Goal: Information Seeking & Learning: Learn about a topic

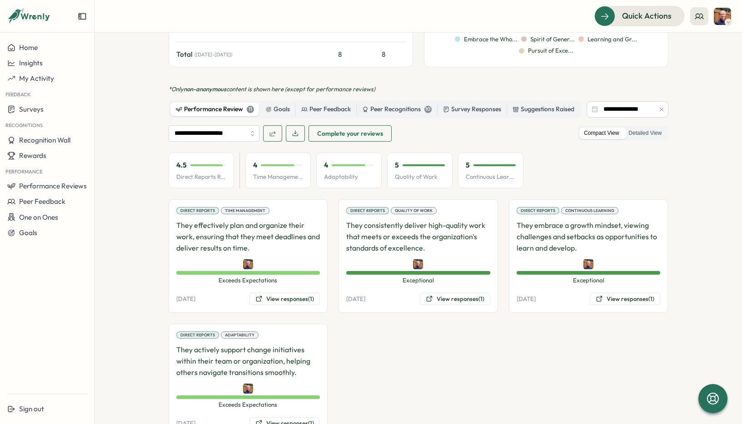
scroll to position [397, 0]
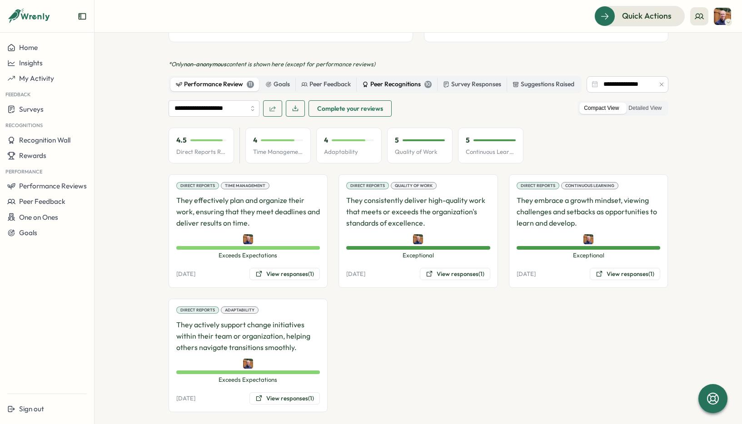
click at [400, 80] on div "Peer Recognitions 10" at bounding box center [397, 85] width 70 height 10
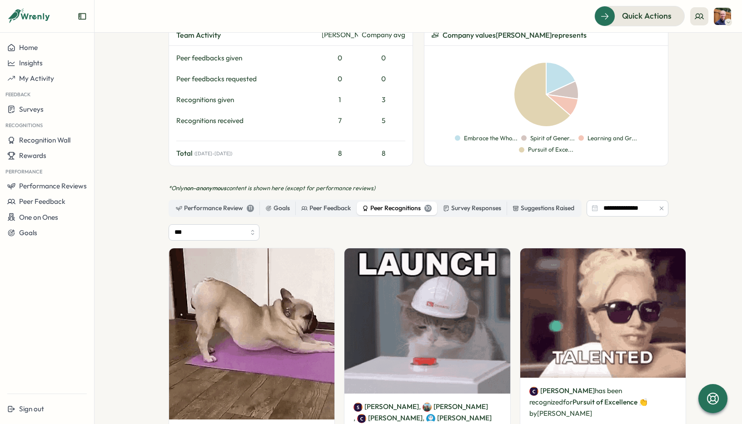
scroll to position [268, 0]
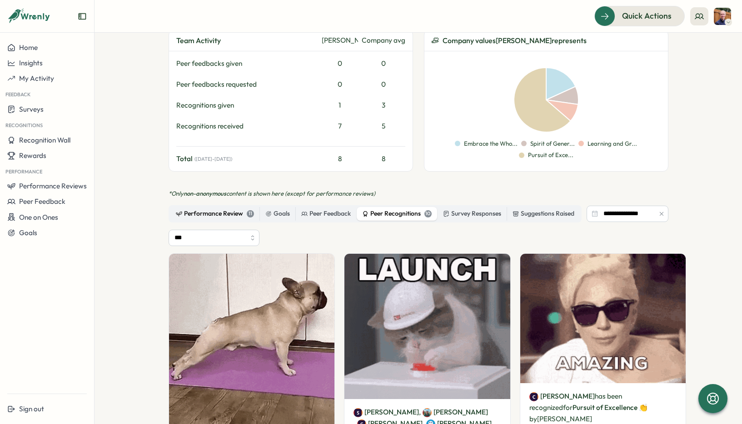
click at [224, 209] on div "Performance Review 11" at bounding box center [215, 214] width 78 height 10
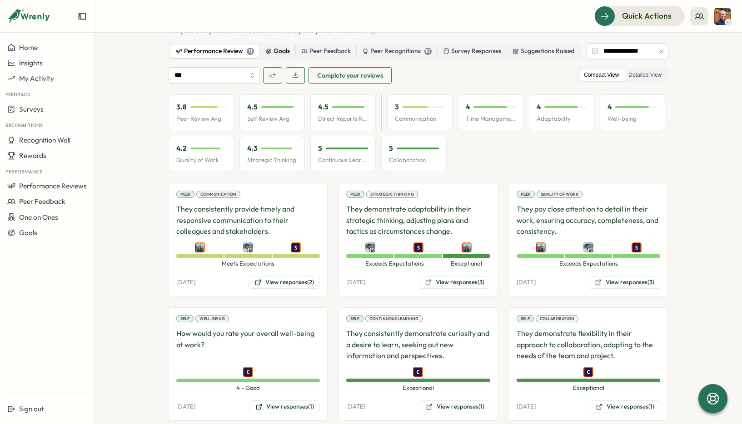
scroll to position [431, 0]
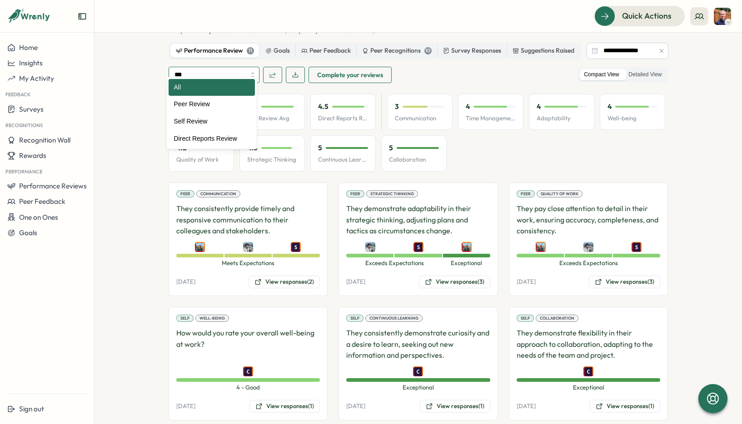
click at [225, 67] on input "***" at bounding box center [214, 75] width 91 height 16
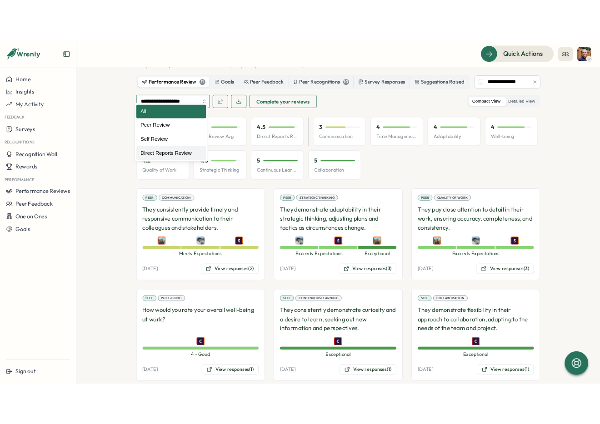
scroll to position [397, 0]
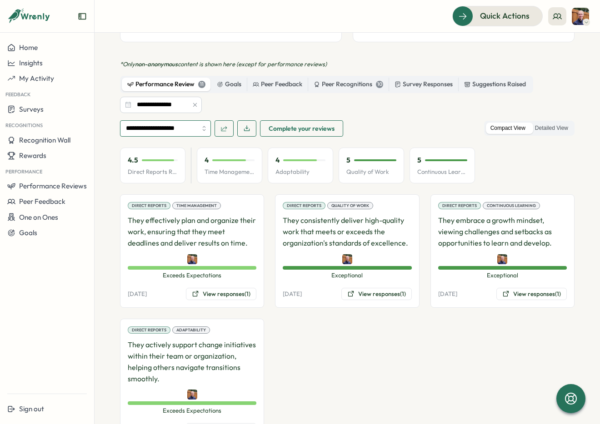
click at [192, 120] on input "**********" at bounding box center [165, 128] width 91 height 16
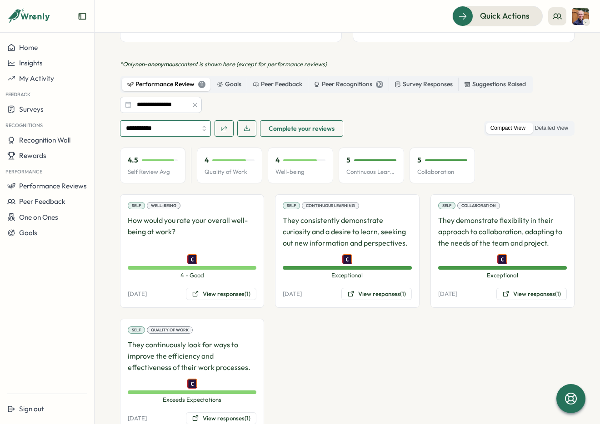
scroll to position [417, 0]
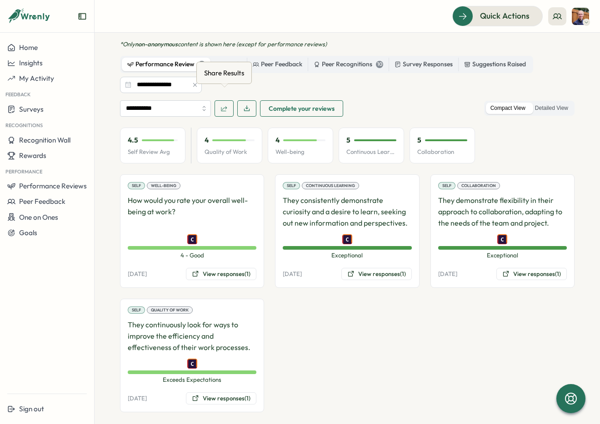
click at [244, 76] on div "Share Results" at bounding box center [224, 73] width 44 height 14
click at [227, 105] on icon "button" at bounding box center [223, 108] width 7 height 7
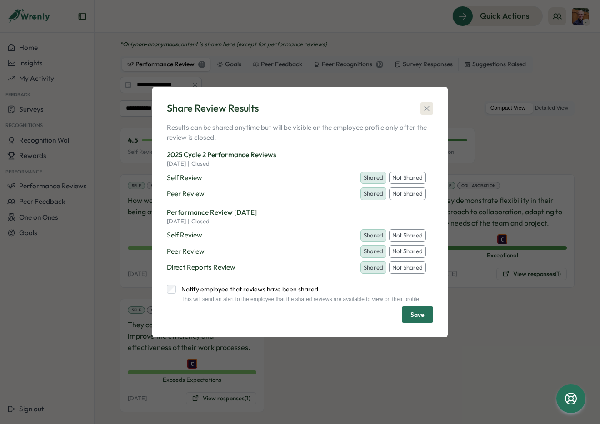
click at [430, 104] on icon "button" at bounding box center [426, 108] width 9 height 9
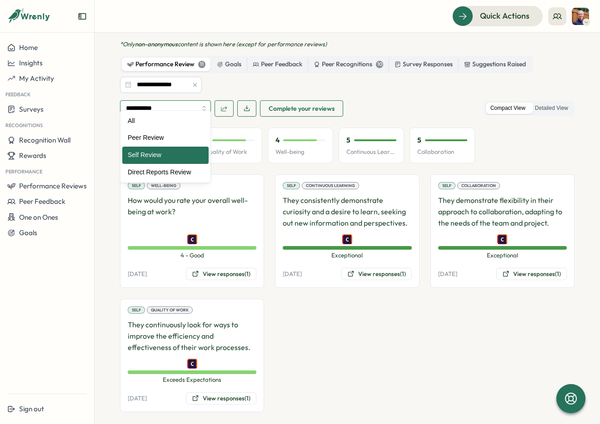
click at [199, 100] on input "**********" at bounding box center [165, 108] width 91 height 16
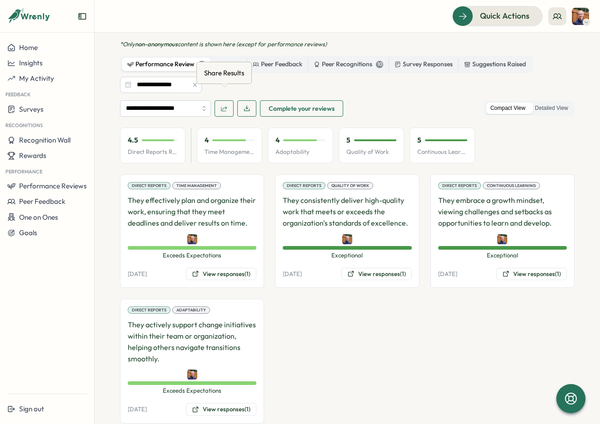
click at [229, 100] on button "button" at bounding box center [223, 108] width 19 height 16
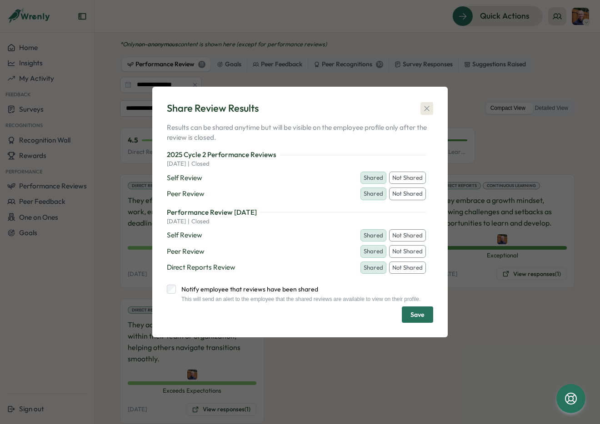
click at [428, 104] on icon "button" at bounding box center [426, 108] width 9 height 9
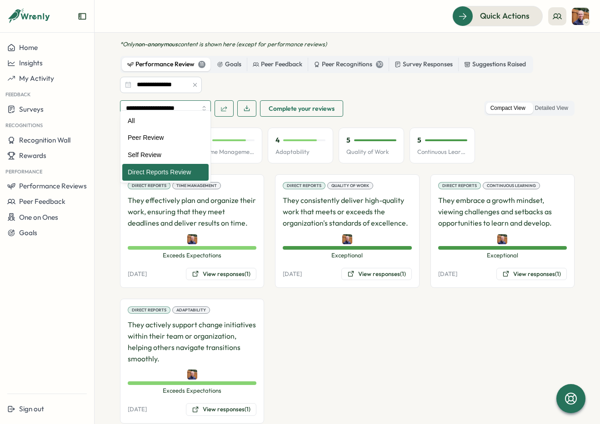
click at [175, 100] on input "**********" at bounding box center [165, 108] width 91 height 16
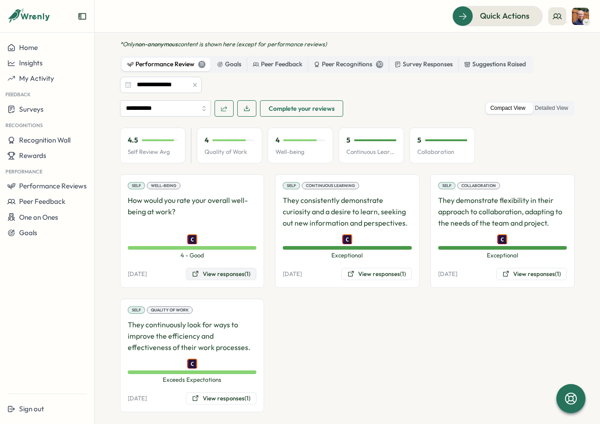
click at [241, 268] on button "View responses (1)" at bounding box center [221, 274] width 70 height 13
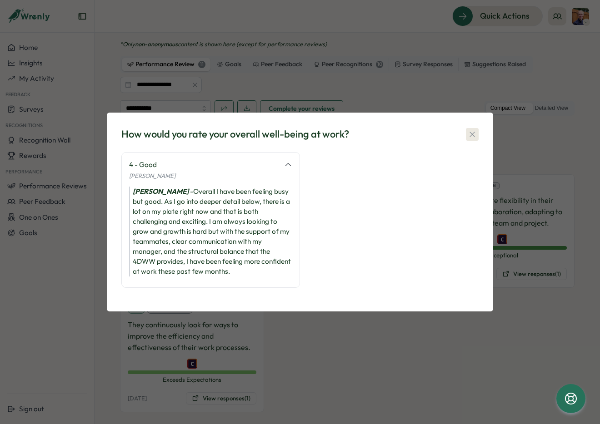
click at [468, 135] on icon "button" at bounding box center [472, 134] width 9 height 9
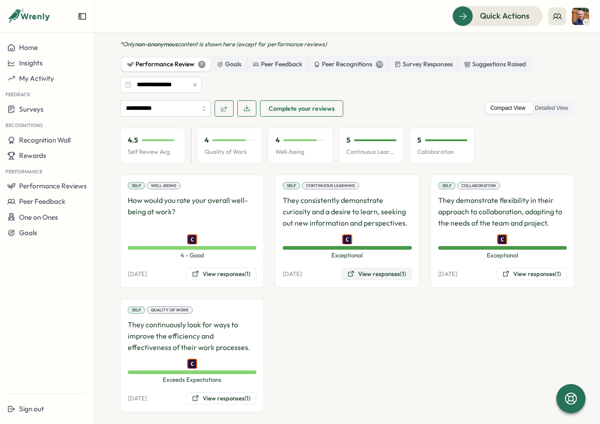
click at [373, 268] on button "View responses (1)" at bounding box center [376, 274] width 70 height 13
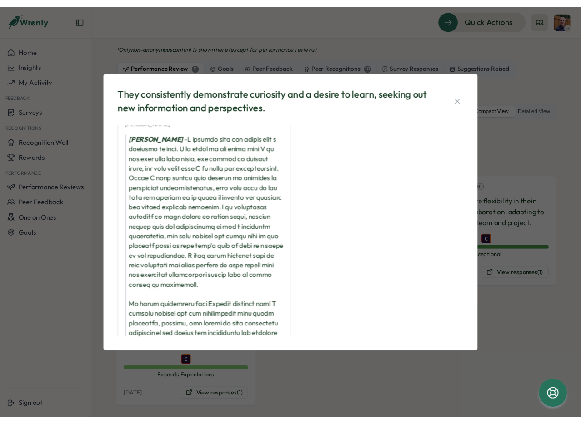
scroll to position [22, 0]
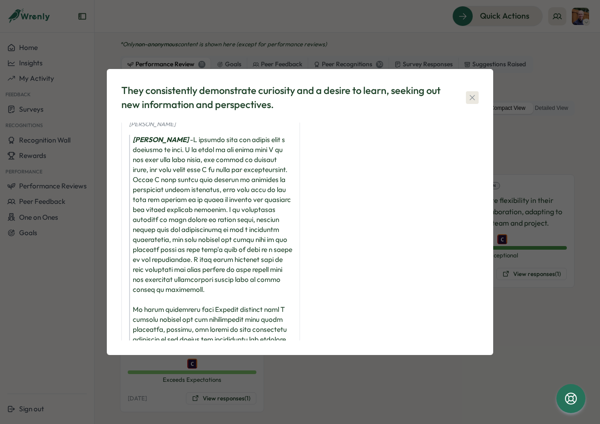
click at [474, 94] on icon "button" at bounding box center [472, 97] width 9 height 9
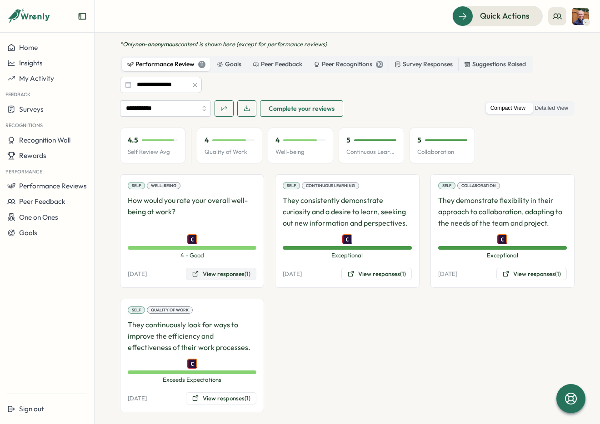
click at [233, 268] on button "View responses (1)" at bounding box center [221, 274] width 70 height 13
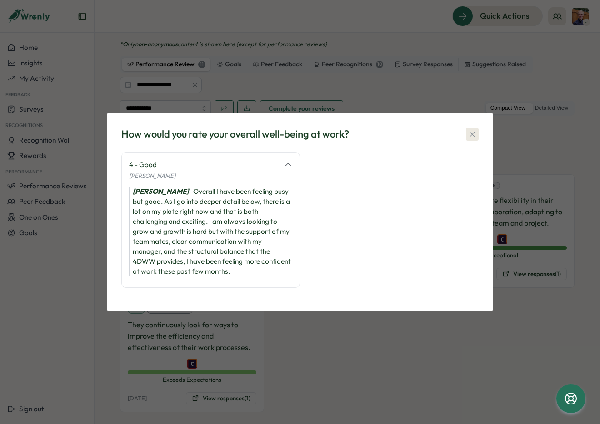
click at [472, 130] on icon "button" at bounding box center [472, 134] width 9 height 9
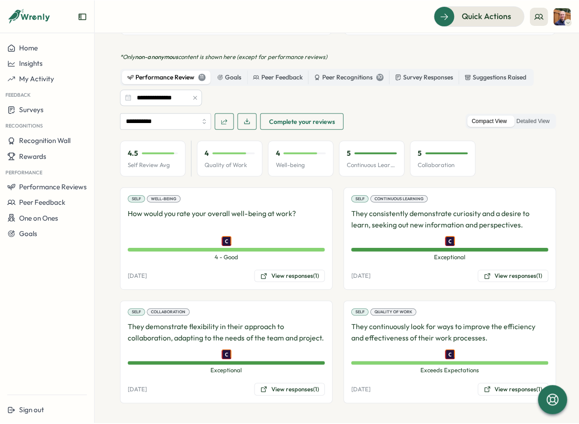
scroll to position [406, 0]
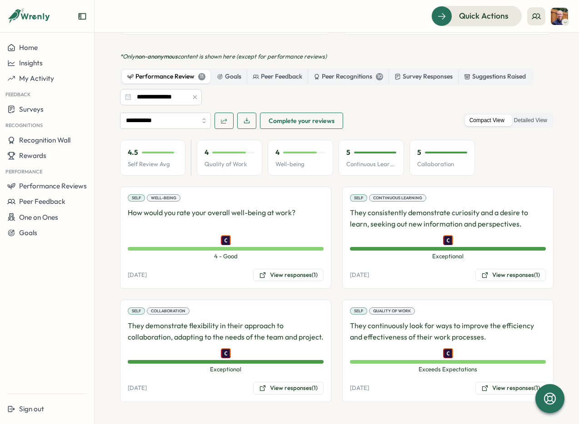
click at [182, 12] on div "Quick Actions" at bounding box center [336, 16] width 463 height 20
click at [265, 269] on button "View responses (1)" at bounding box center [288, 275] width 70 height 13
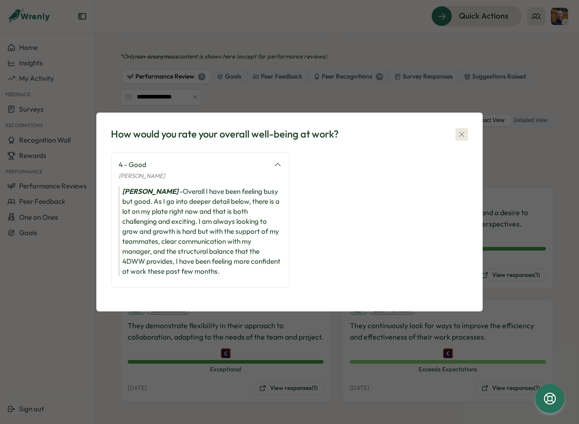
click at [465, 130] on icon "button" at bounding box center [461, 134] width 9 height 9
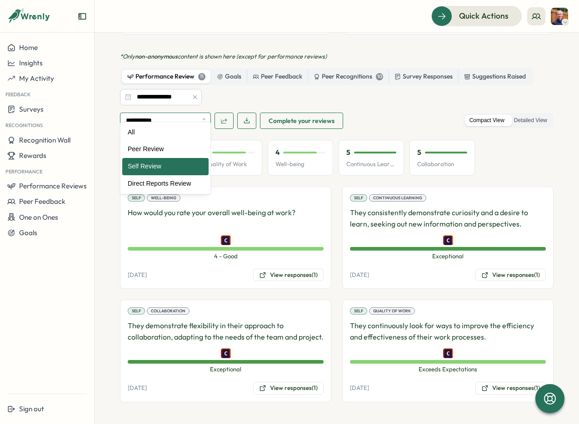
click at [197, 113] on input "**********" at bounding box center [165, 121] width 91 height 16
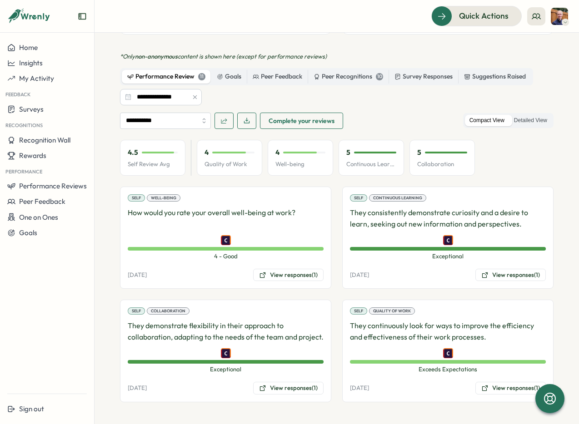
click at [107, 76] on section "**********" at bounding box center [337, 229] width 484 height 392
click at [200, 113] on input "**********" at bounding box center [165, 121] width 91 height 16
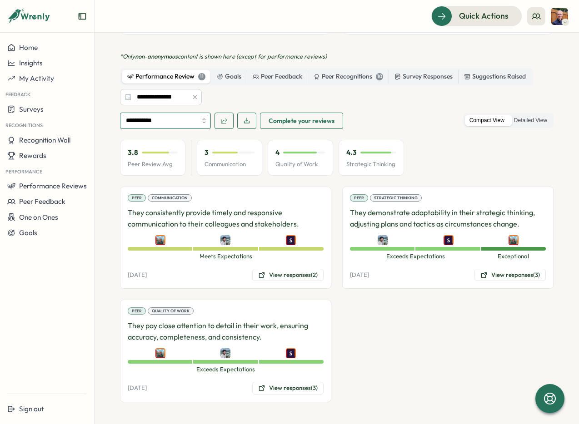
scroll to position [395, 0]
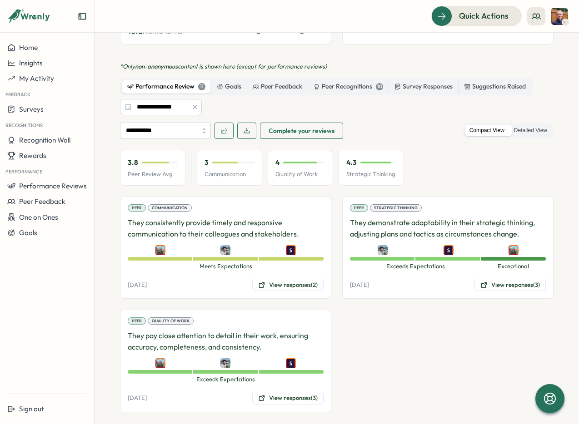
click at [106, 174] on section "**********" at bounding box center [337, 229] width 484 height 392
click at [260, 283] on icon at bounding box center [261, 285] width 5 height 5
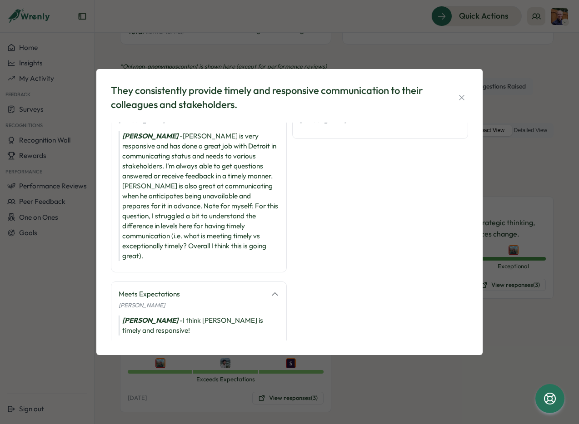
scroll to position [25, 0]
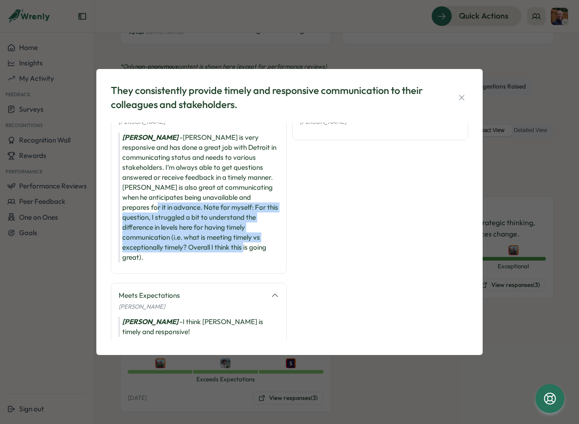
drag, startPoint x: 255, startPoint y: 199, endPoint x: 269, endPoint y: 243, distance: 46.8
click at [269, 243] on div "[PERSON_NAME] - [PERSON_NAME] is very responsive and has done a great job with …" at bounding box center [199, 198] width 160 height 130
click at [261, 245] on div "[PERSON_NAME] - [PERSON_NAME] is very responsive and has done a great job with …" at bounding box center [199, 198] width 160 height 130
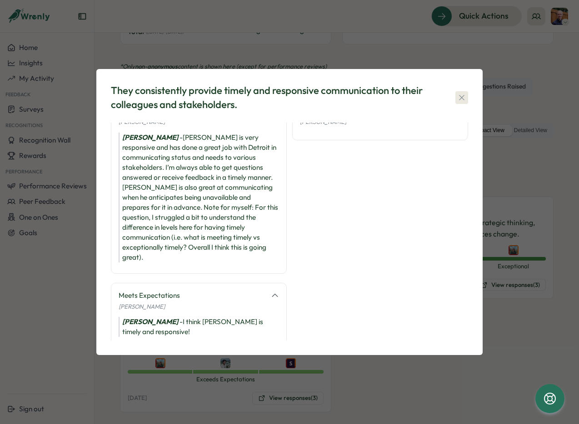
click at [458, 97] on icon "button" at bounding box center [461, 97] width 9 height 9
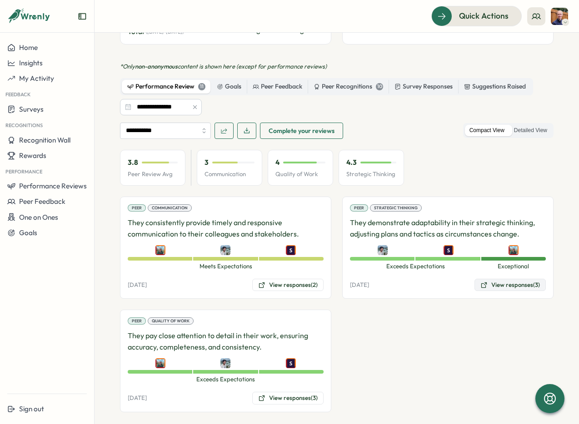
click at [480, 282] on icon at bounding box center [483, 285] width 7 height 7
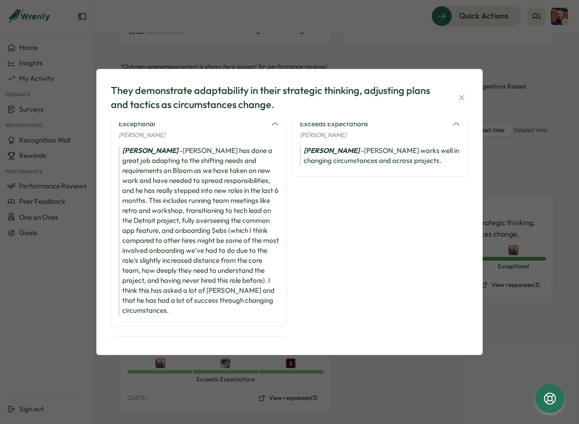
scroll to position [8, 0]
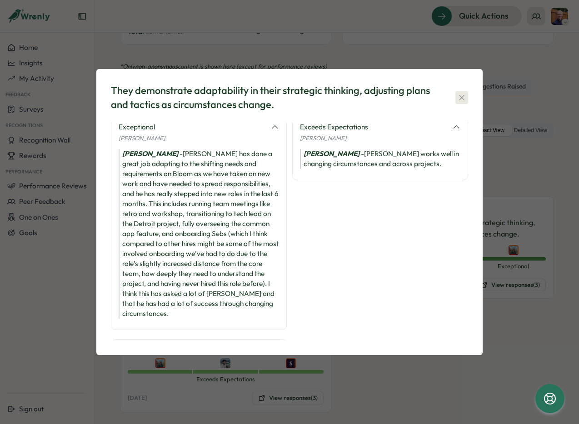
click at [458, 93] on icon "button" at bounding box center [461, 97] width 9 height 9
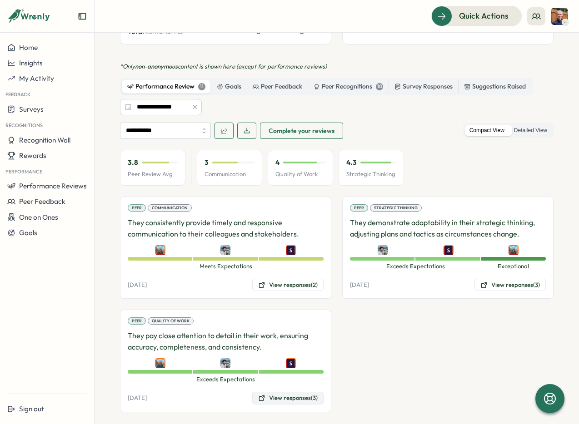
click at [279, 392] on button "View responses (3)" at bounding box center [287, 398] width 71 height 13
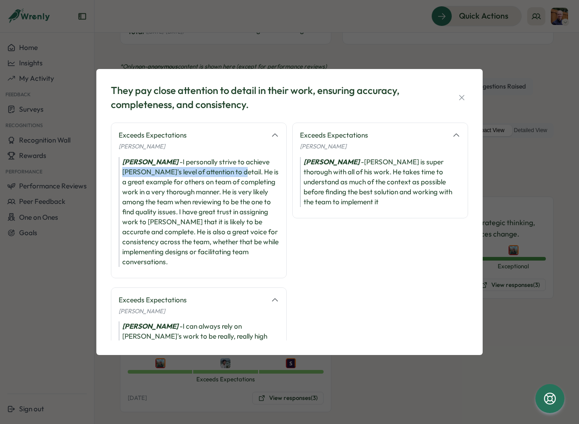
drag, startPoint x: 123, startPoint y: 170, endPoint x: 229, endPoint y: 169, distance: 105.9
click at [229, 169] on div "[PERSON_NAME] - I personally strive to achieve [PERSON_NAME]'s level of attenti…" at bounding box center [199, 212] width 160 height 110
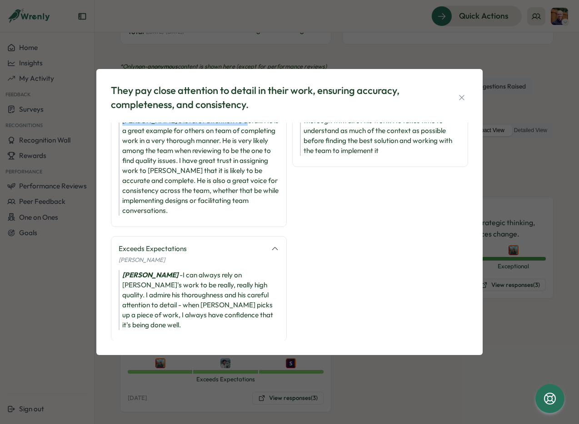
scroll to position [0, 0]
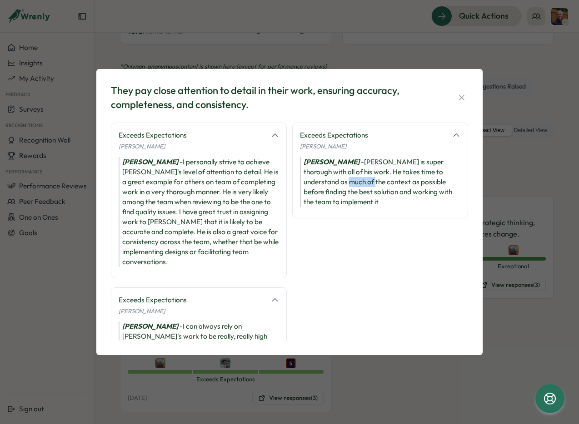
drag, startPoint x: 300, startPoint y: 178, endPoint x: 328, endPoint y: 180, distance: 27.8
click at [328, 180] on div "[PERSON_NAME] - [PERSON_NAME] is super thorough with all of his work. He takes …" at bounding box center [380, 182] width 160 height 50
click at [397, 252] on div "Exceeds Expectations [PERSON_NAME] [PERSON_NAME] - [PERSON_NAME] is super thoro…" at bounding box center [380, 263] width 176 height 280
click at [460, 100] on icon "button" at bounding box center [461, 97] width 9 height 9
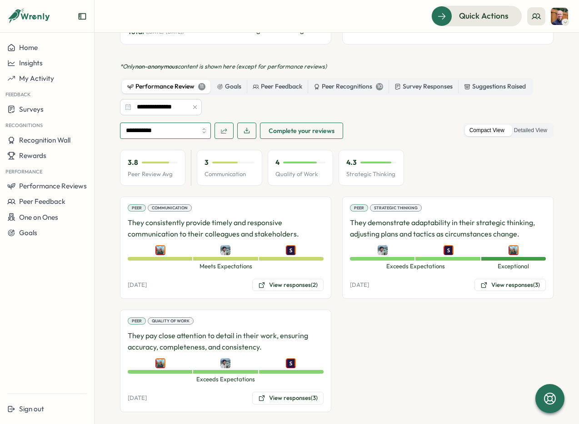
click at [200, 123] on input "**********" at bounding box center [165, 131] width 91 height 16
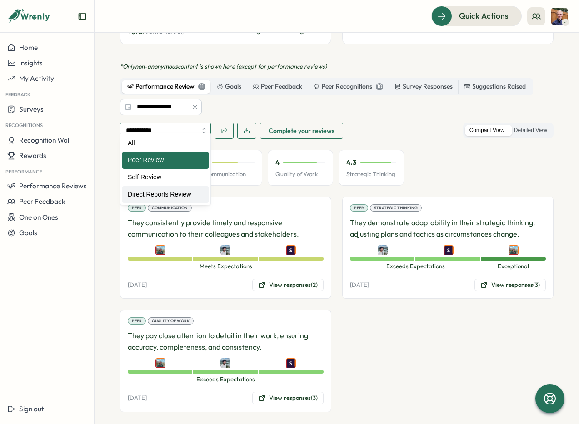
type input "**********"
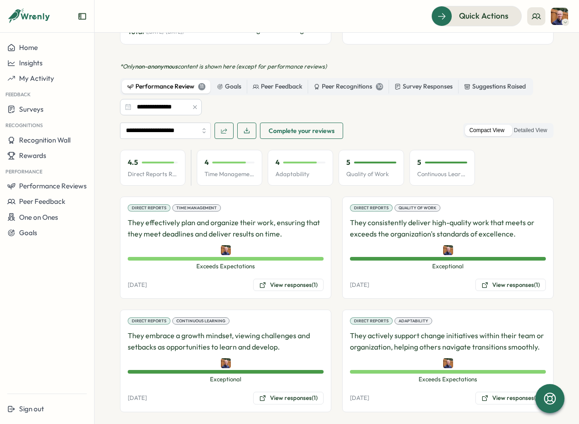
click at [101, 213] on section "**********" at bounding box center [337, 229] width 484 height 392
click at [523, 125] on label "Detailed View" at bounding box center [530, 130] width 42 height 11
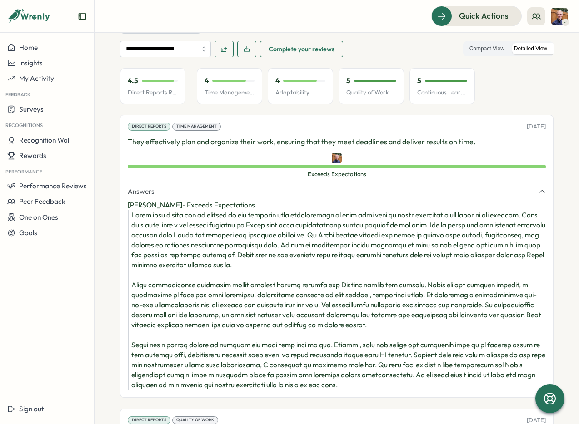
scroll to position [476, 0]
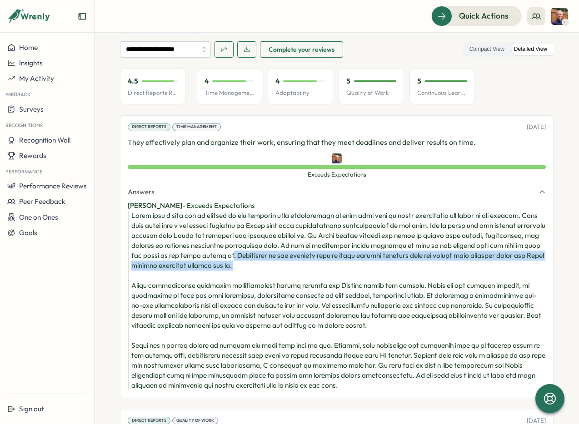
drag, startPoint x: 284, startPoint y: 246, endPoint x: 331, endPoint y: 266, distance: 51.1
click at [332, 265] on div at bounding box center [338, 301] width 414 height 180
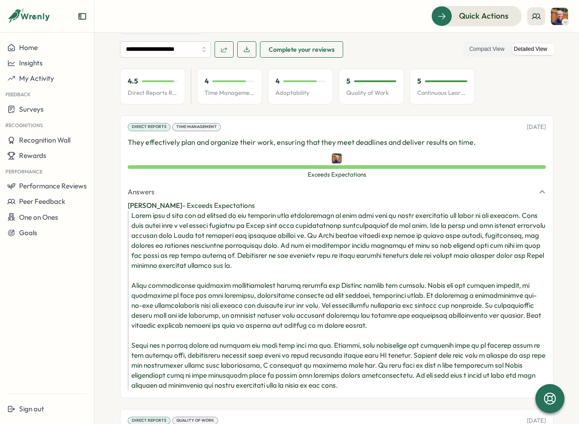
click at [342, 254] on div at bounding box center [338, 301] width 414 height 180
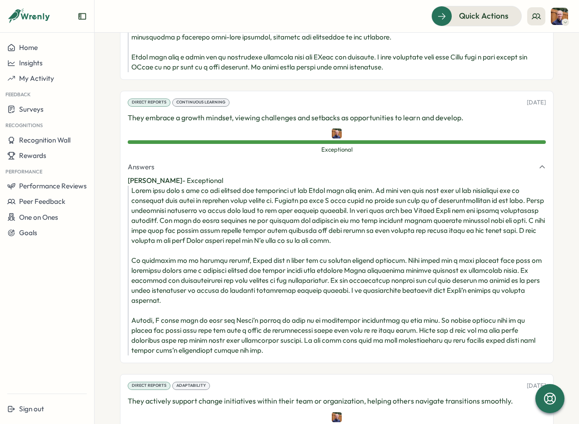
scroll to position [1049, 0]
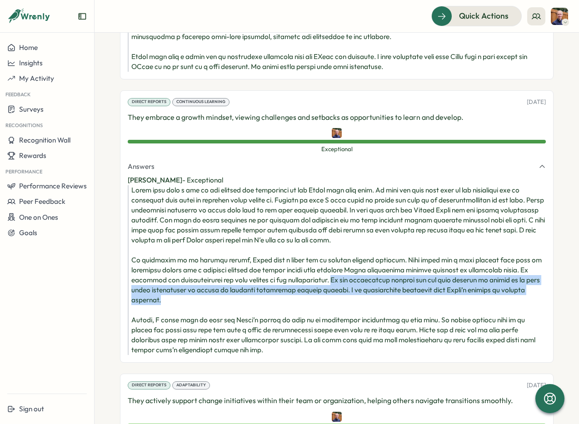
drag, startPoint x: 339, startPoint y: 270, endPoint x: 357, endPoint y: 287, distance: 24.1
click at [357, 287] on div at bounding box center [338, 270] width 414 height 170
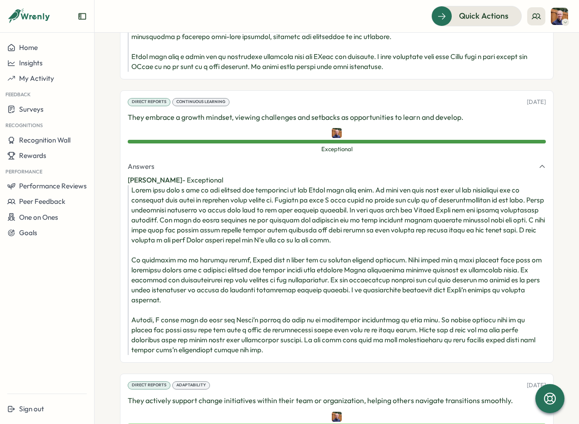
click at [223, 338] on div at bounding box center [338, 270] width 414 height 170
drag, startPoint x: 131, startPoint y: 341, endPoint x: 212, endPoint y: 342, distance: 80.9
click at [212, 342] on div at bounding box center [338, 270] width 414 height 170
click at [381, 209] on div at bounding box center [338, 270] width 414 height 170
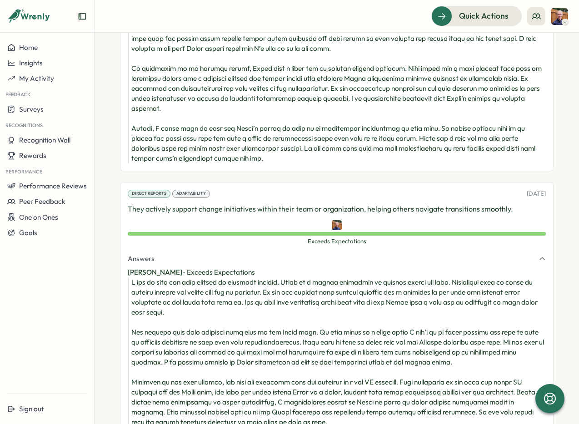
scroll to position [1263, 0]
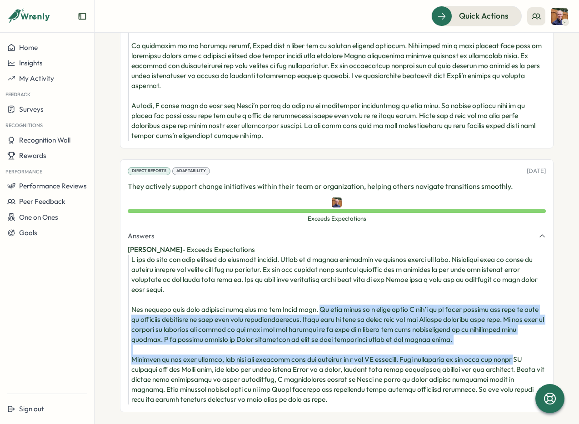
drag, startPoint x: 324, startPoint y: 299, endPoint x: 528, endPoint y: 345, distance: 209.1
click at [528, 345] on div at bounding box center [338, 330] width 414 height 150
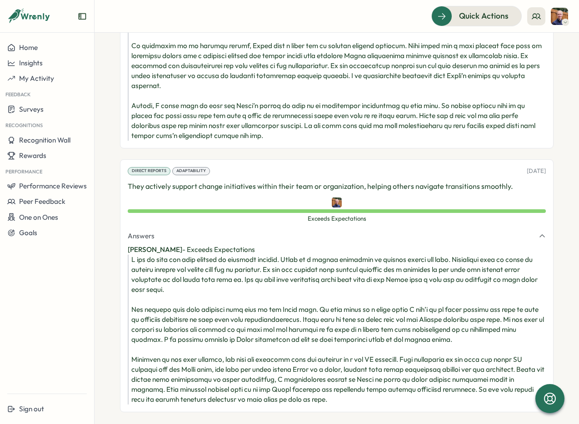
click at [516, 333] on div at bounding box center [338, 330] width 414 height 150
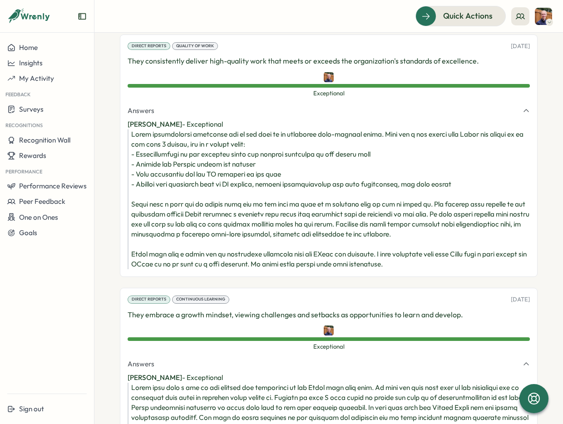
scroll to position [854, 0]
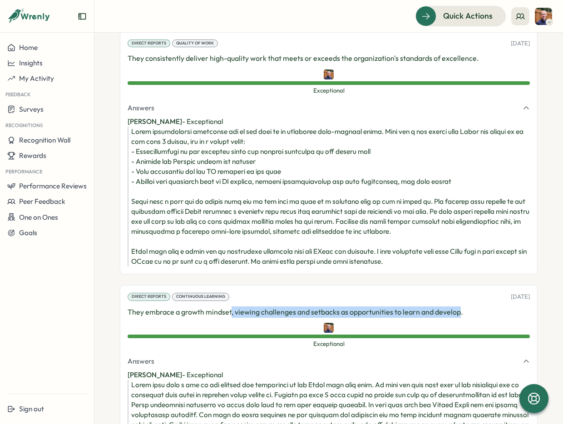
drag, startPoint x: 231, startPoint y: 306, endPoint x: 458, endPoint y: 311, distance: 227.2
click at [458, 311] on p "They embrace a growth mindset, viewing challenges and setbacks as opportunities…" at bounding box center [329, 312] width 403 height 11
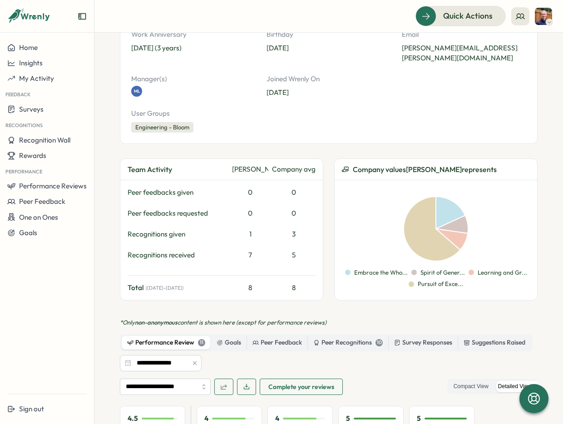
scroll to position [0, 0]
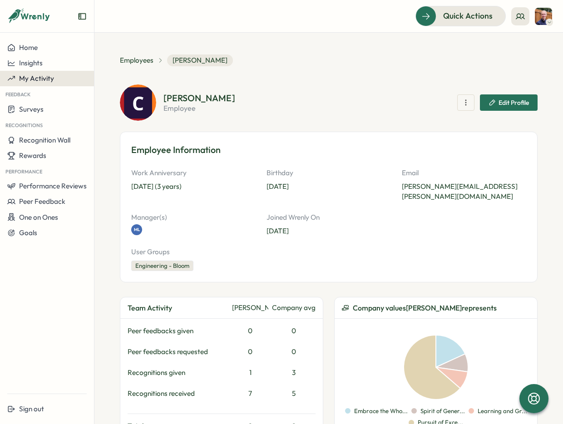
click at [42, 76] on span "My Activity" at bounding box center [36, 78] width 35 height 9
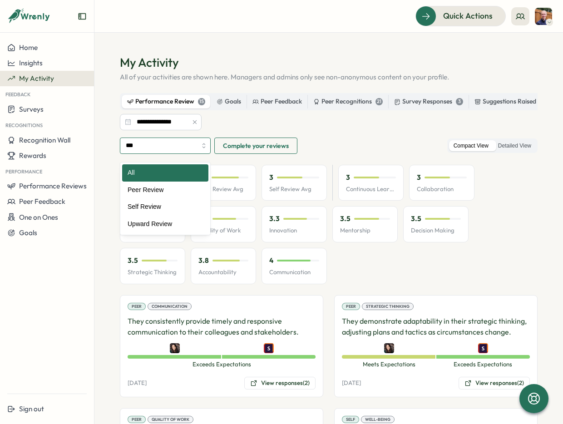
click at [198, 149] on input "***" at bounding box center [165, 146] width 91 height 16
click at [191, 145] on input "***" at bounding box center [165, 146] width 91 height 16
type input "**********"
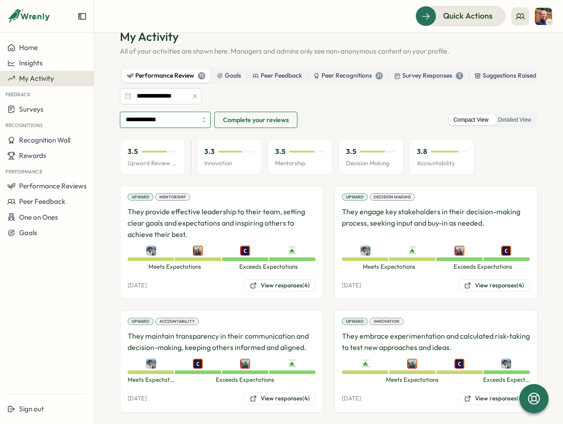
scroll to position [41, 0]
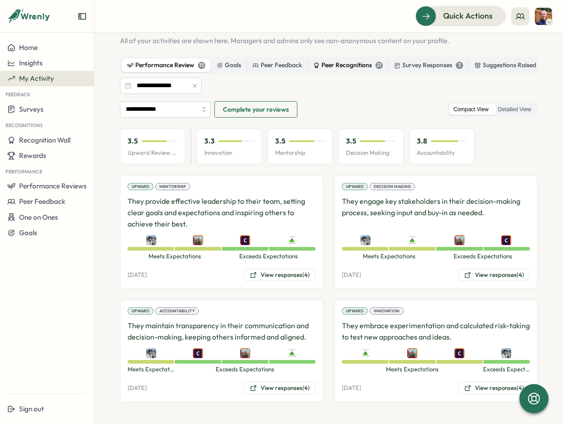
click at [342, 64] on div "Peer Recognitions 21" at bounding box center [349, 65] width 70 height 10
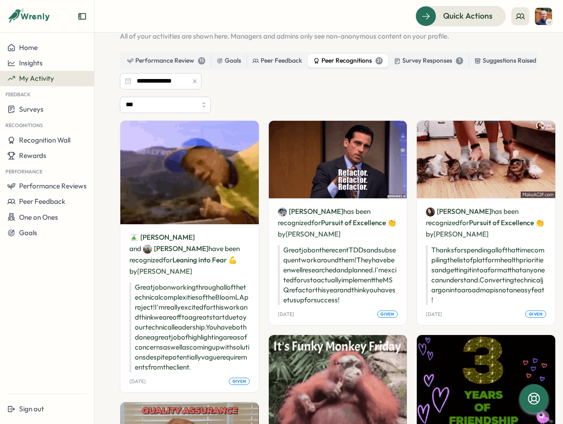
click at [287, 60] on div "Peer Feedback" at bounding box center [278, 61] width 50 height 10
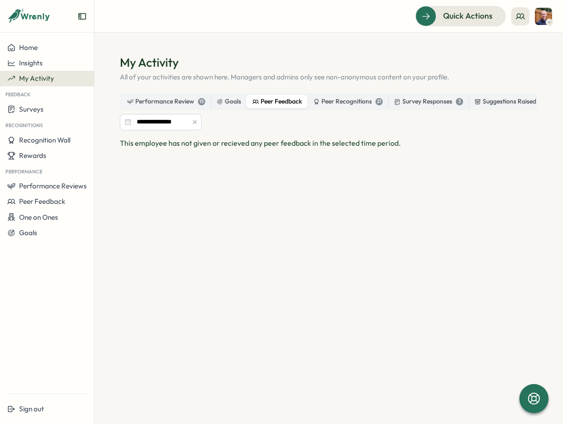
scroll to position [0, 0]
click at [431, 104] on div "Survey Responses 3" at bounding box center [428, 102] width 69 height 10
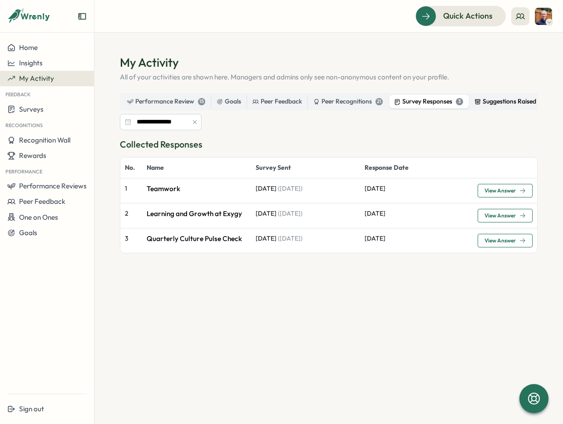
click at [511, 100] on div "Suggestions Raised" at bounding box center [506, 102] width 62 height 10
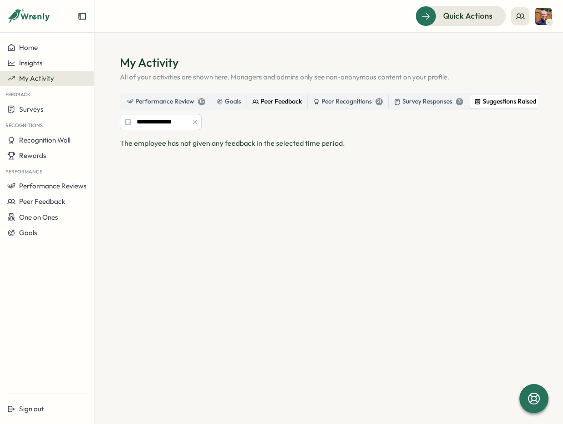
click at [275, 98] on div "Peer Feedback" at bounding box center [278, 102] width 50 height 10
click at [350, 103] on div "Peer Recognitions 21" at bounding box center [349, 102] width 70 height 10
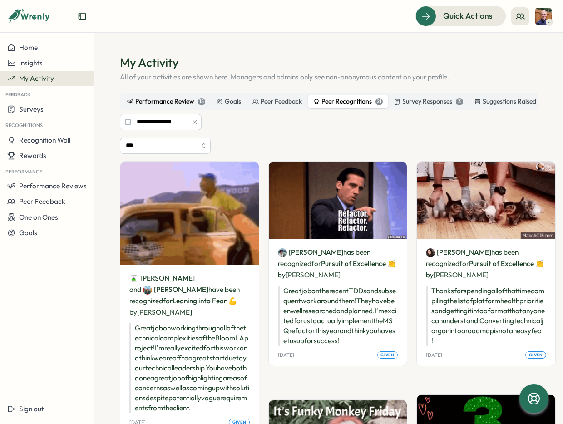
click at [155, 105] on div "Performance Review 15" at bounding box center [166, 102] width 78 height 10
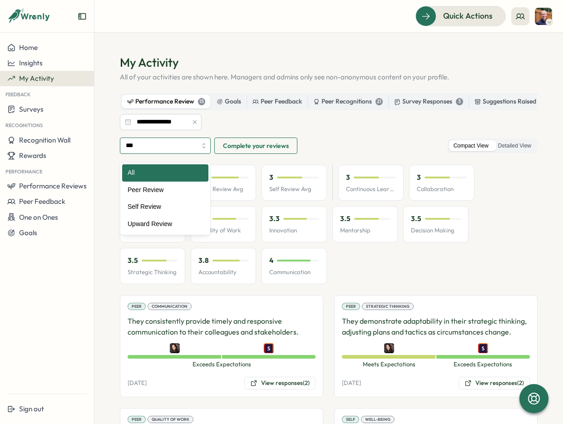
click at [192, 150] on input "***" at bounding box center [165, 146] width 91 height 16
click at [377, 256] on div "3.5 Upward Review Avg 3.7 Peer Review Avg 3 Self Review Avg 3 Continuous Learni…" at bounding box center [329, 225] width 418 height 120
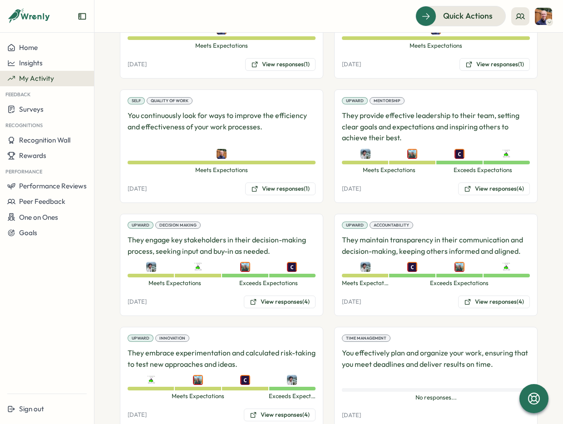
scroll to position [556, 0]
click at [108, 141] on section "**********" at bounding box center [329, 229] width 469 height 392
click at [328, 90] on div "Peer Communication They consistently provide timely and responsive communicatio…" at bounding box center [329, 192] width 418 height 906
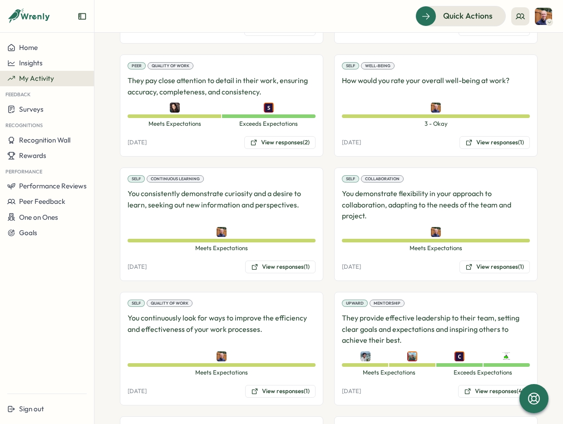
scroll to position [352, 0]
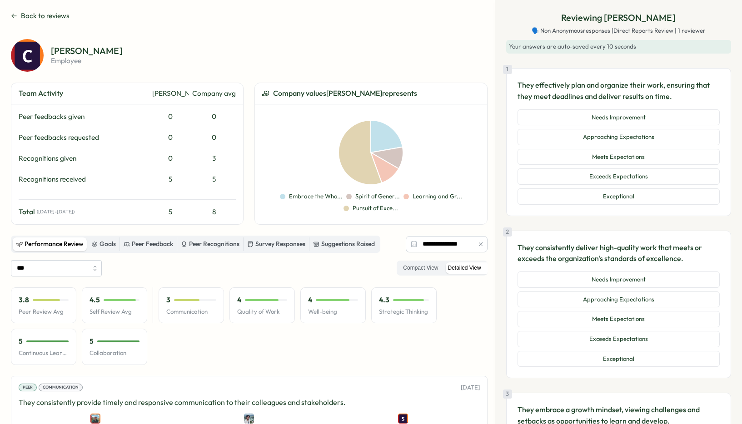
scroll to position [1437, 0]
